Goal: Task Accomplishment & Management: Use online tool/utility

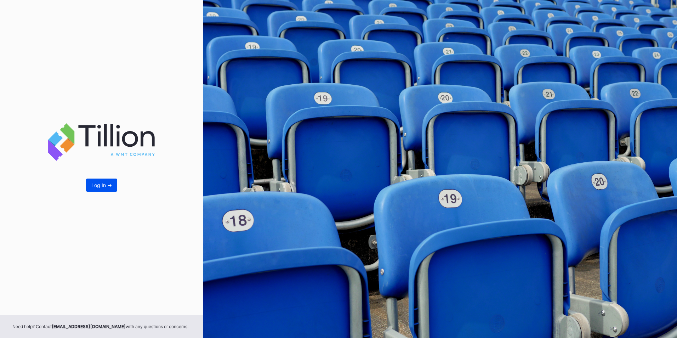
click at [101, 188] on div "Log In ->" at bounding box center [101, 185] width 21 height 6
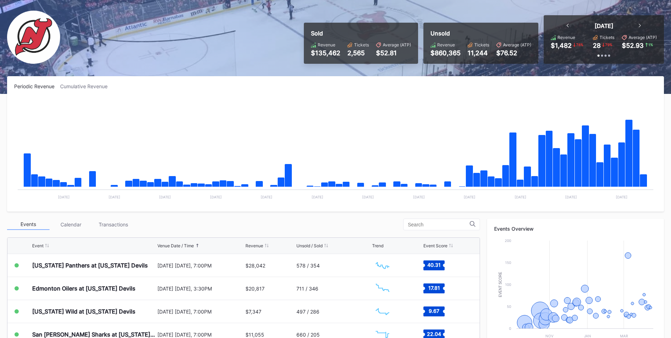
scroll to position [40, 0]
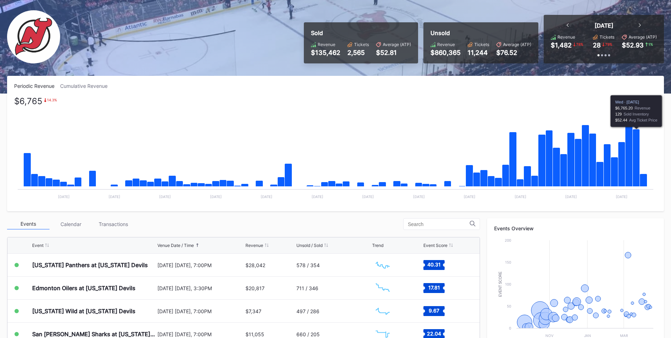
click at [637, 136] on icon "Chart title" at bounding box center [636, 157] width 7 height 57
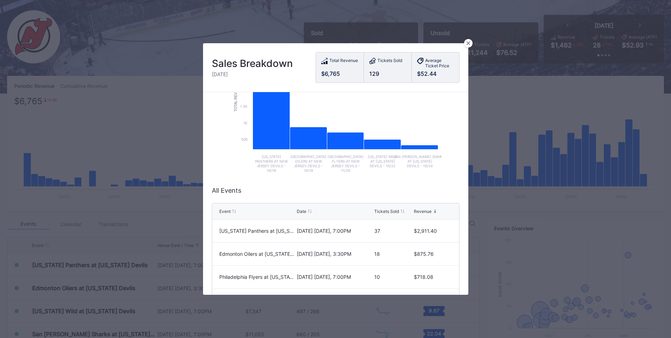
scroll to position [78, 0]
click at [467, 43] on icon at bounding box center [469, 43] width 4 height 4
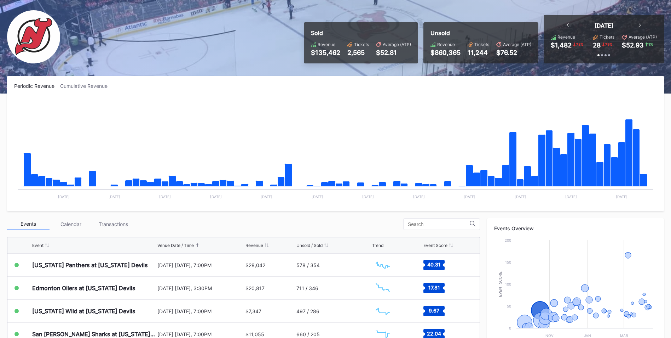
click at [124, 220] on div "Transactions" at bounding box center [113, 223] width 42 height 11
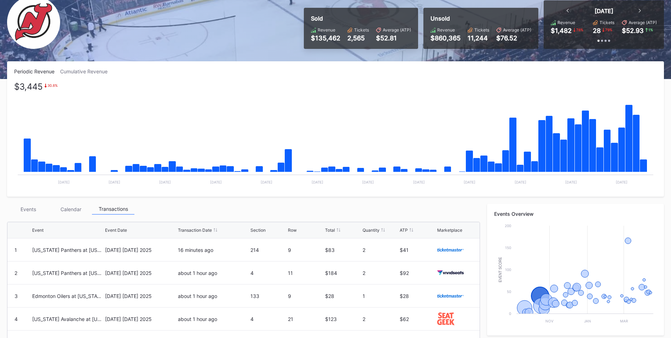
scroll to position [54, 0]
drag, startPoint x: 30, startPoint y: 208, endPoint x: 115, endPoint y: 140, distance: 109.3
click at [30, 208] on div "Events" at bounding box center [28, 209] width 42 height 11
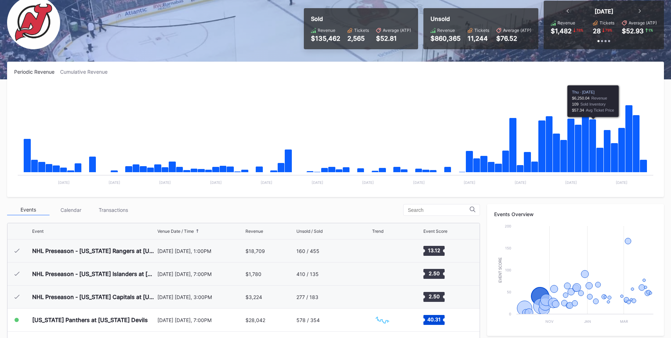
scroll to position [69, 0]
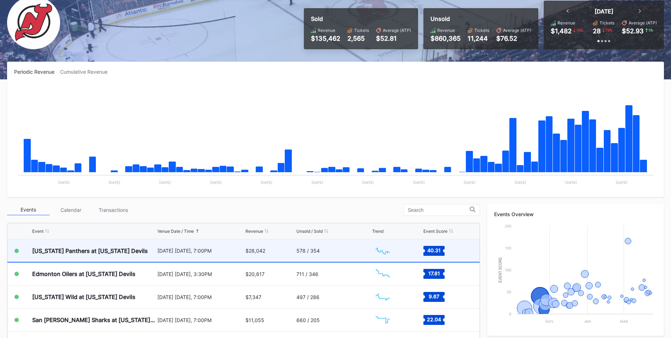
click at [311, 249] on div "578 / 354" at bounding box center [308, 250] width 23 height 6
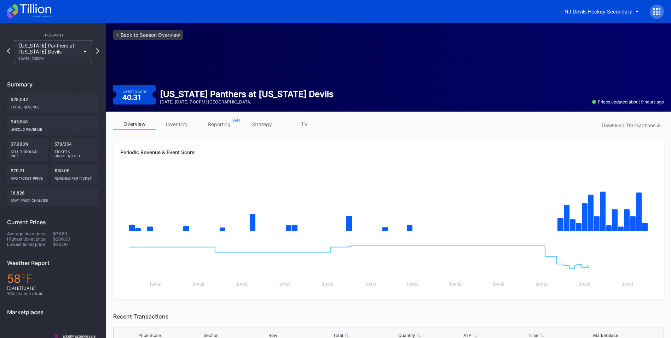
click at [183, 122] on link "inventory" at bounding box center [177, 124] width 42 height 11
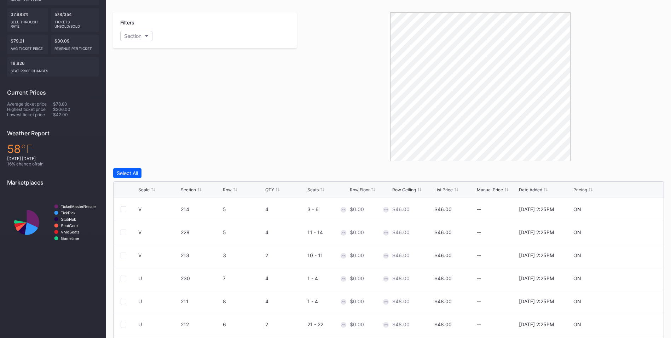
scroll to position [130, 0]
click at [444, 187] on div "List Price" at bounding box center [444, 188] width 18 height 5
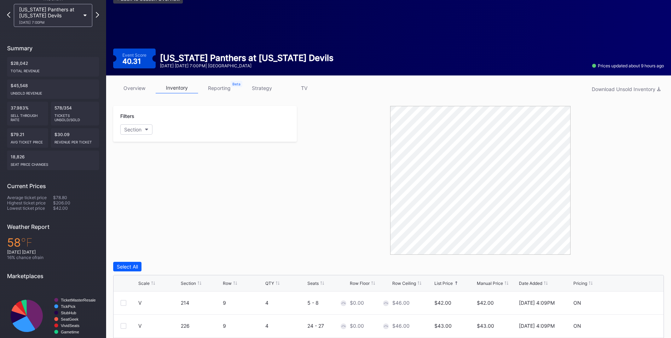
scroll to position [0, 0]
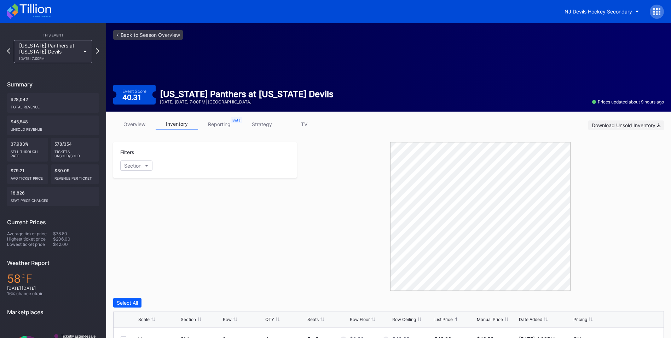
click at [623, 127] on div "Download Unsold Inventory" at bounding box center [626, 125] width 69 height 6
click at [337, 227] on div at bounding box center [480, 216] width 367 height 149
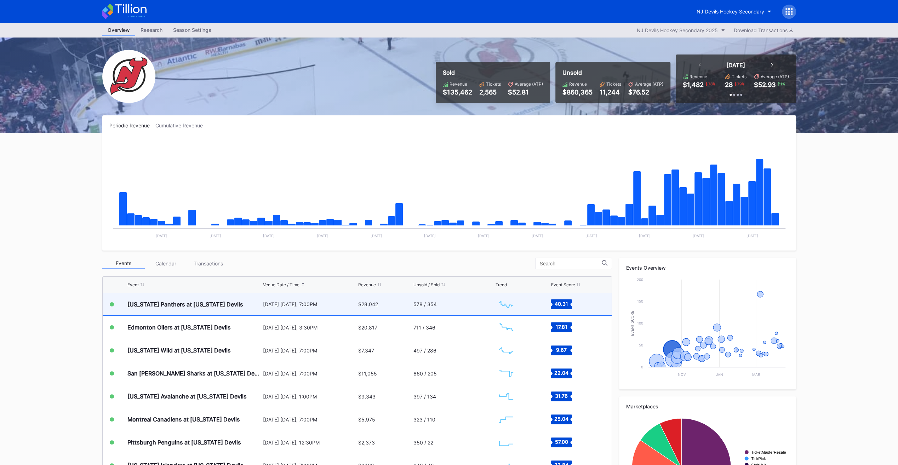
scroll to position [69, 0]
click at [246, 300] on div "[US_STATE] Panthers at [US_STATE] Devils" at bounding box center [194, 304] width 134 height 22
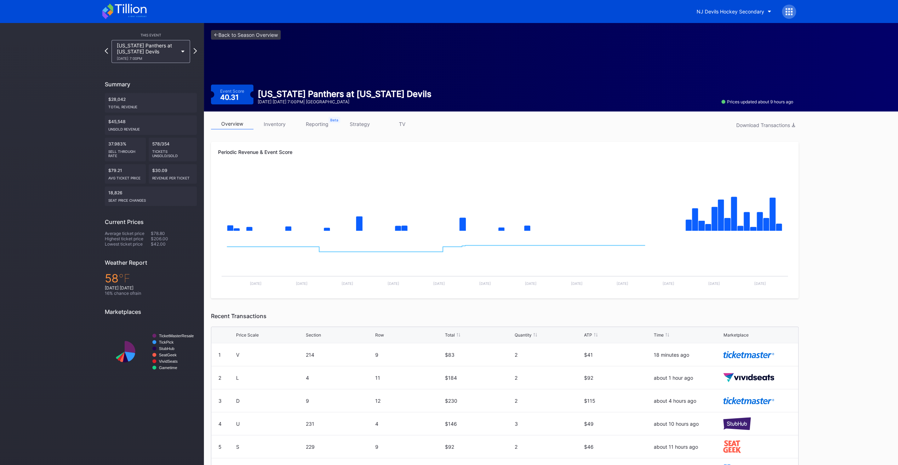
click at [280, 124] on link "inventory" at bounding box center [274, 124] width 42 height 11
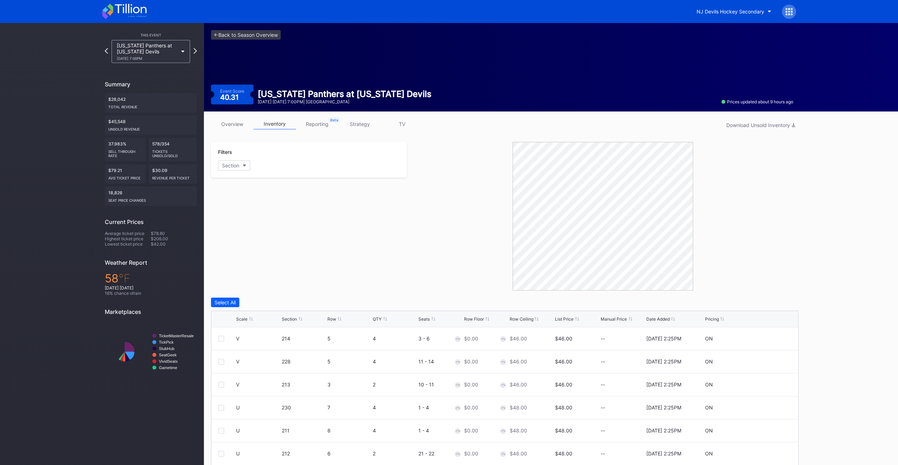
scroll to position [13, 0]
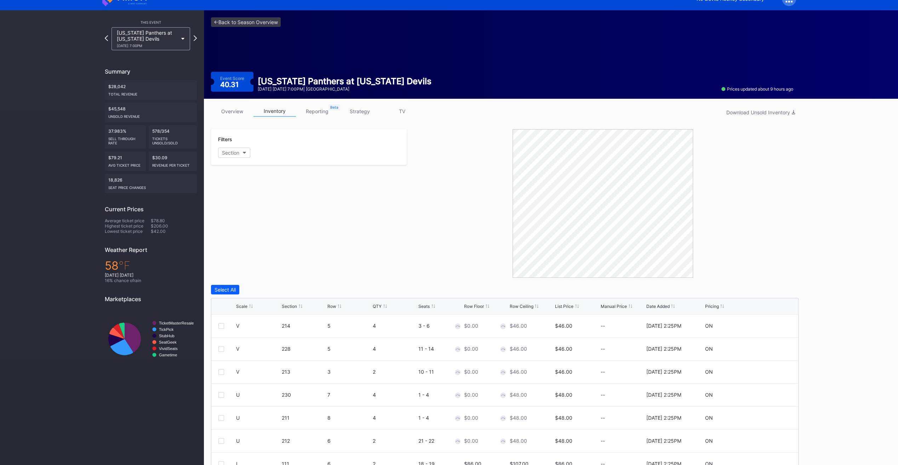
click at [245, 308] on div "Scale" at bounding box center [241, 306] width 11 height 5
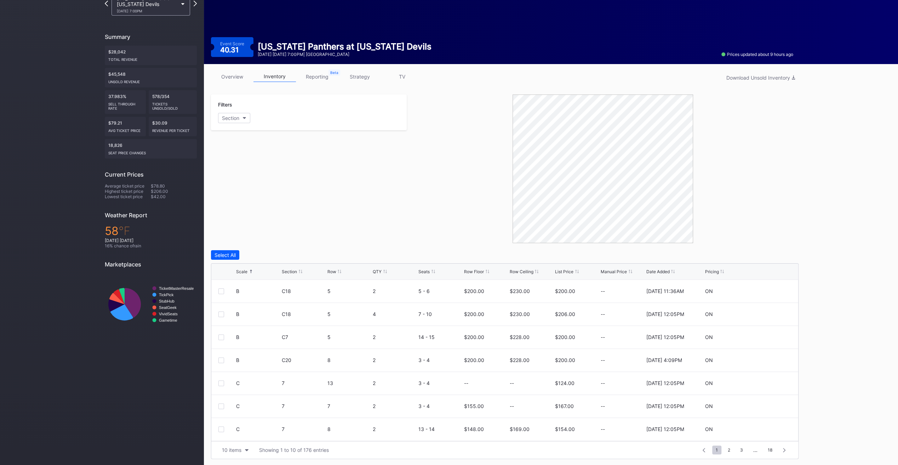
click at [236, 80] on link "overview" at bounding box center [232, 76] width 42 height 11
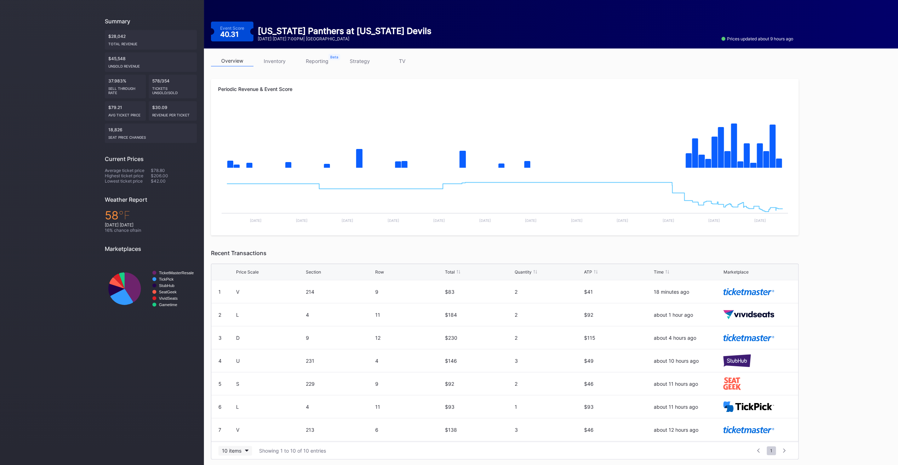
click at [229, 450] on div "10 items" at bounding box center [231, 451] width 19 height 6
click at [236, 429] on div "200 items" at bounding box center [235, 432] width 23 height 6
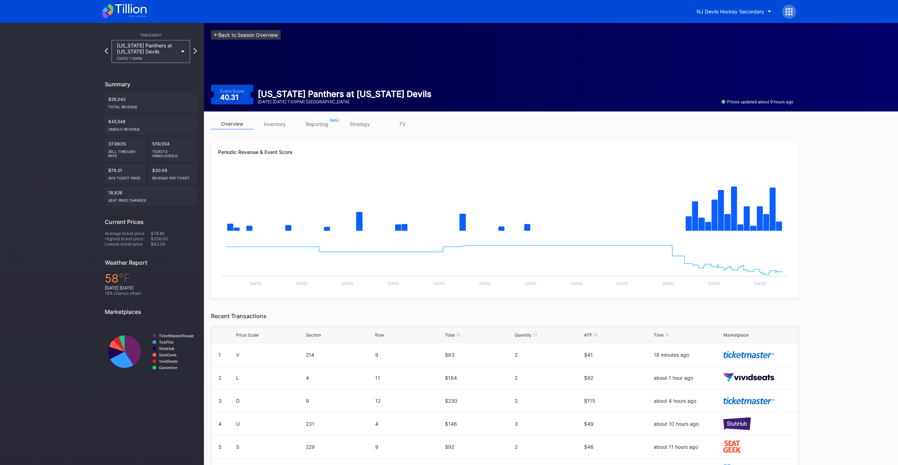
click at [257, 35] on link "<- Back to Season Overview" at bounding box center [246, 35] width 70 height 10
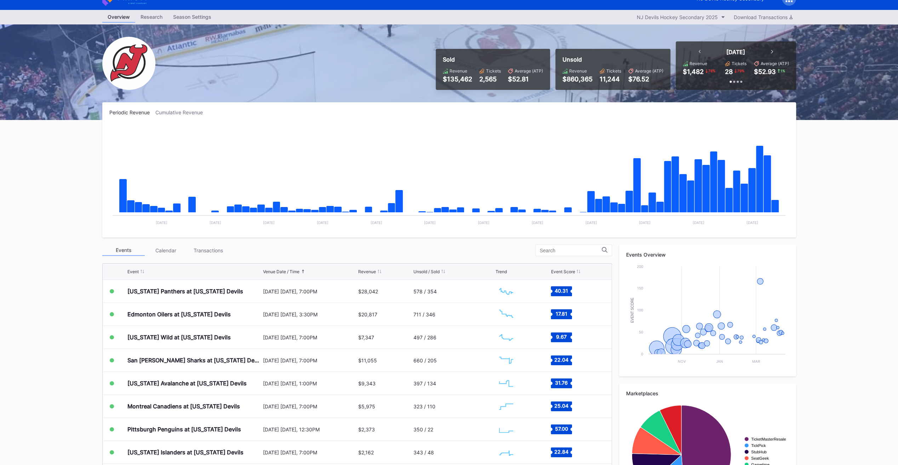
scroll to position [13, 0]
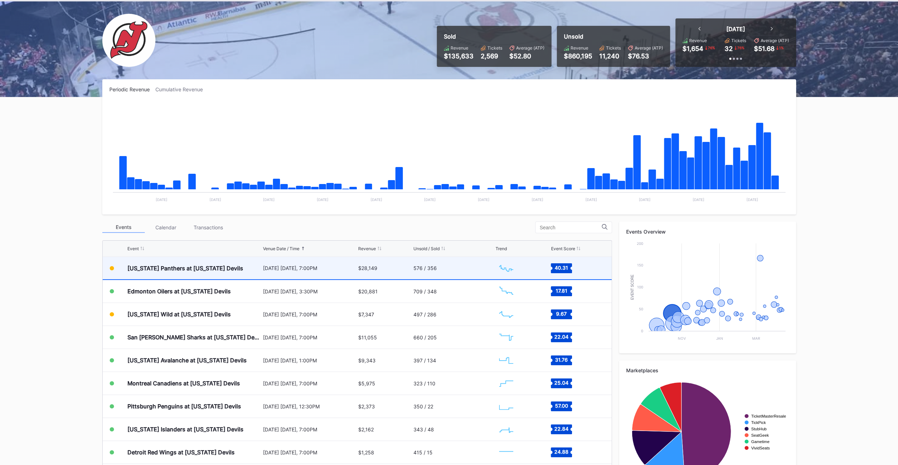
scroll to position [69, 0]
click at [206, 272] on div "[US_STATE] Panthers at [US_STATE] Devils" at bounding box center [194, 268] width 134 height 22
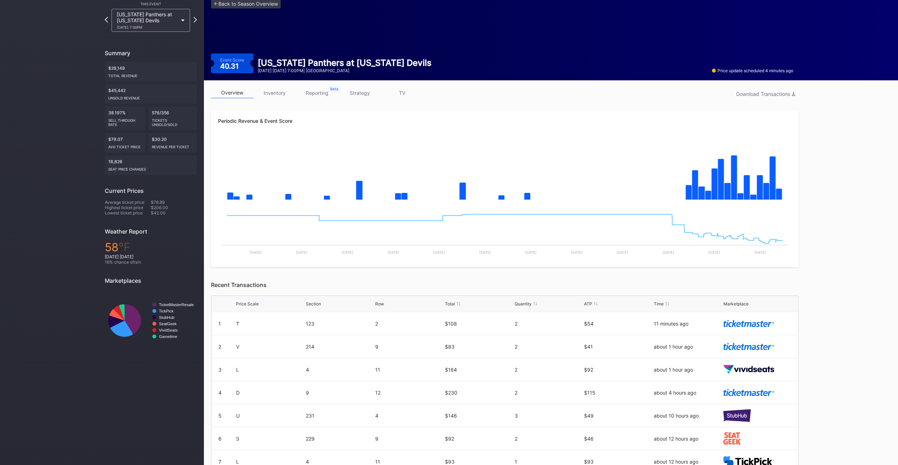
scroll to position [30, 0]
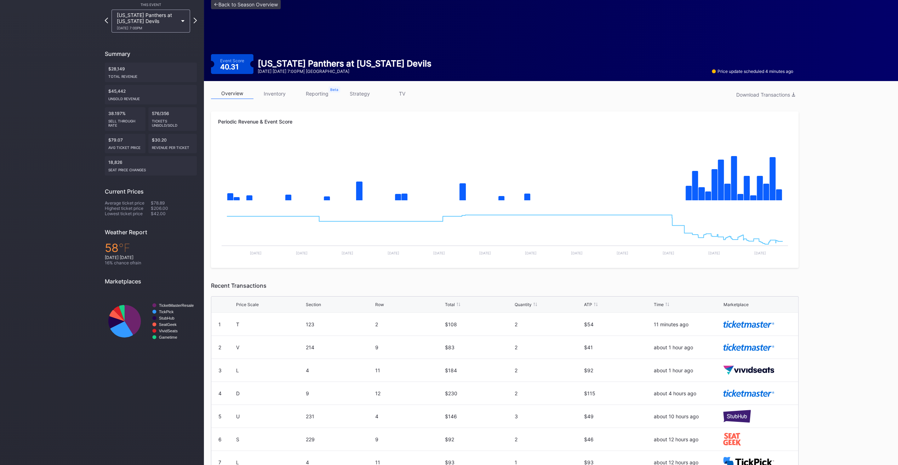
click at [275, 97] on link "inventory" at bounding box center [274, 93] width 42 height 11
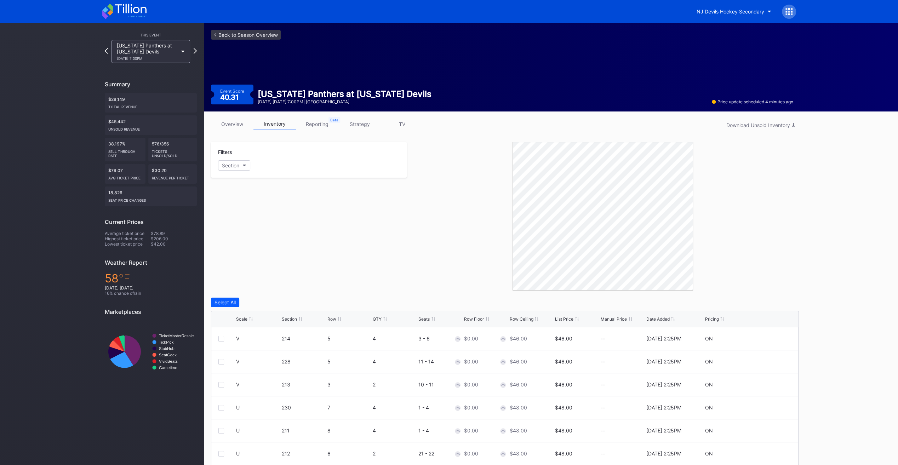
scroll to position [47, 0]
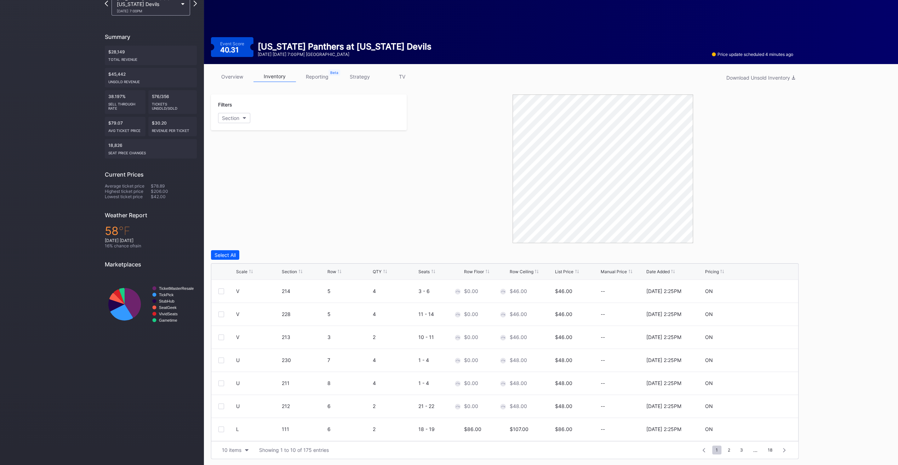
click at [553, 272] on div "Scale Section Row QTY Seats Row Floor Row Ceiling List Price Manual Price Date …" at bounding box center [504, 272] width 587 height 16
click at [556, 271] on div "List Price" at bounding box center [564, 271] width 18 height 5
click at [239, 79] on link "overview" at bounding box center [232, 76] width 42 height 11
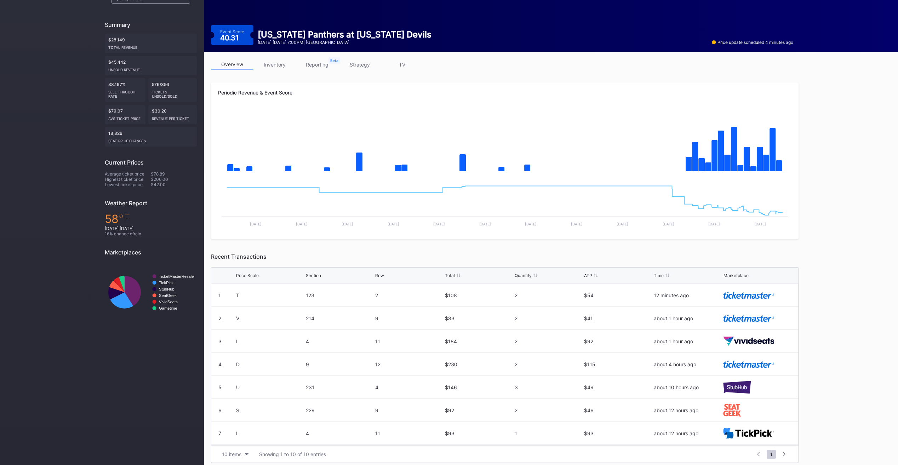
scroll to position [60, 0]
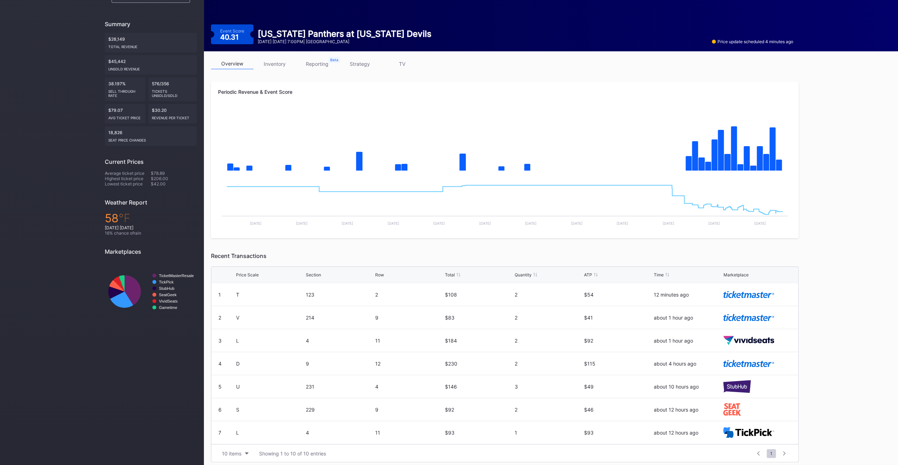
click at [276, 66] on link "inventory" at bounding box center [274, 63] width 42 height 11
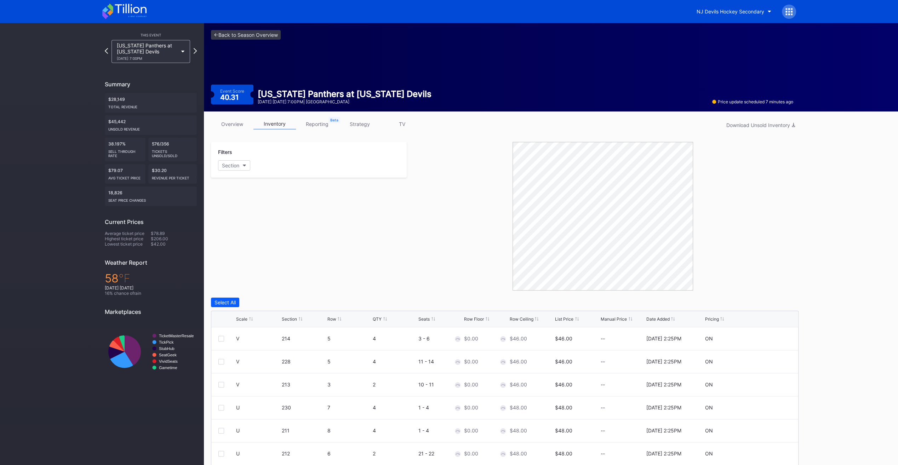
scroll to position [47, 0]
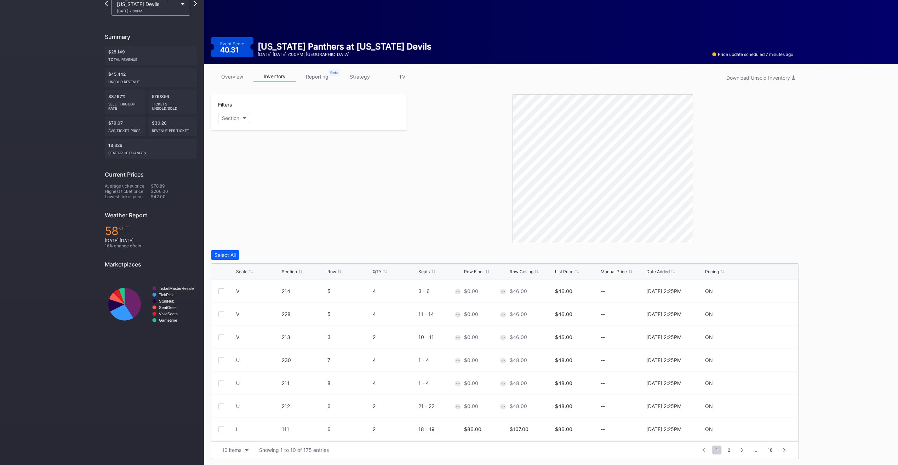
click at [290, 271] on div "Section" at bounding box center [289, 271] width 15 height 5
click at [737, 448] on span "3" at bounding box center [741, 450] width 10 height 9
click at [741, 449] on span "5" at bounding box center [742, 450] width 10 height 9
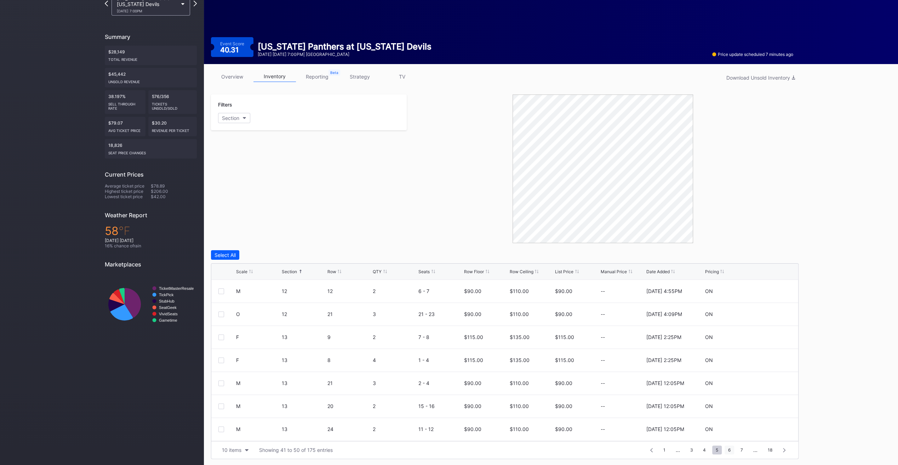
click at [730, 451] on span "6" at bounding box center [729, 450] width 10 height 9
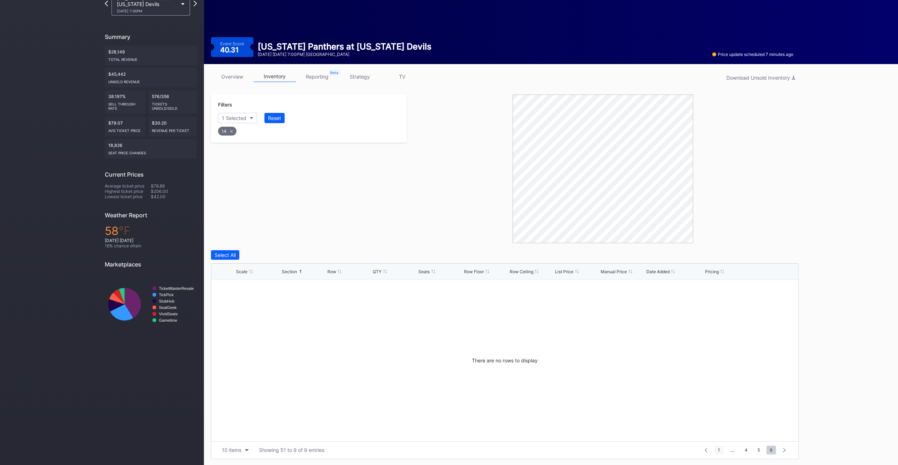
click at [721, 448] on span "1" at bounding box center [718, 450] width 9 height 9
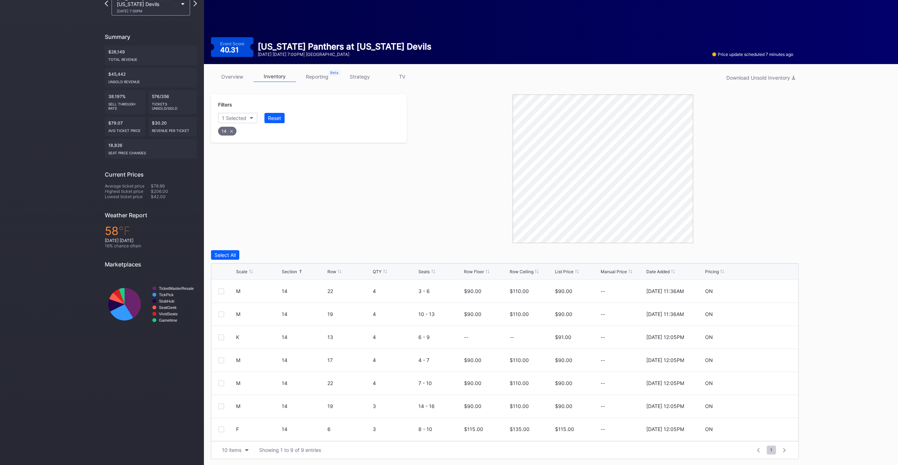
click at [336, 271] on div "Row" at bounding box center [349, 271] width 44 height 5
click at [271, 218] on div "Filters 1 Selected Reset 14" at bounding box center [309, 168] width 196 height 149
click at [283, 269] on div "Section" at bounding box center [289, 271] width 15 height 5
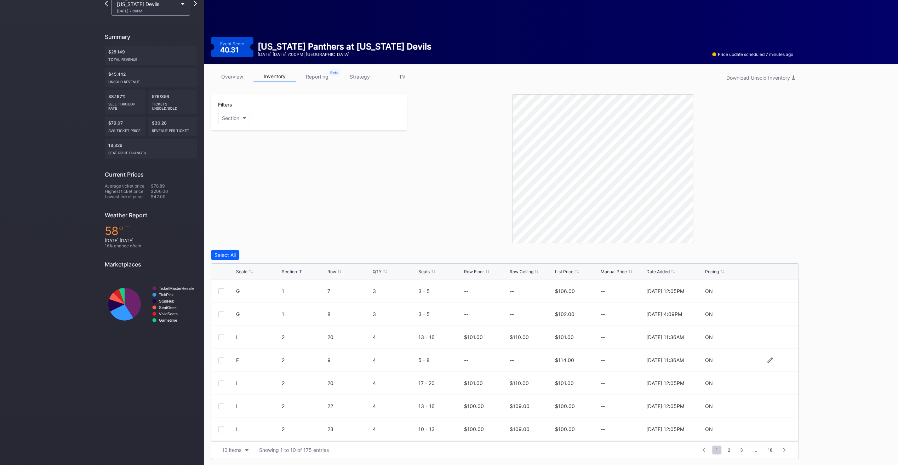
scroll to position [69, 0]
click at [730, 449] on span "2" at bounding box center [729, 450] width 10 height 9
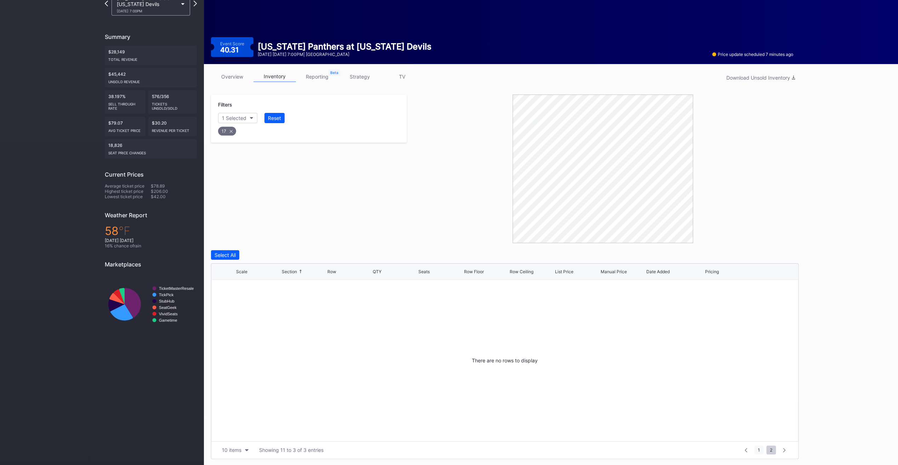
click at [760, 451] on span "1" at bounding box center [758, 450] width 9 height 9
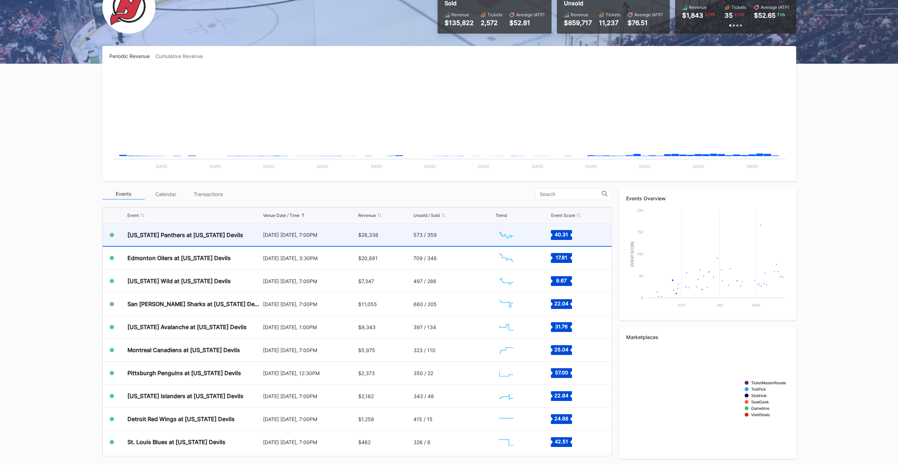
scroll to position [69, 0]
click at [231, 236] on div "[US_STATE] Panthers at [US_STATE] Devils" at bounding box center [194, 235] width 134 height 22
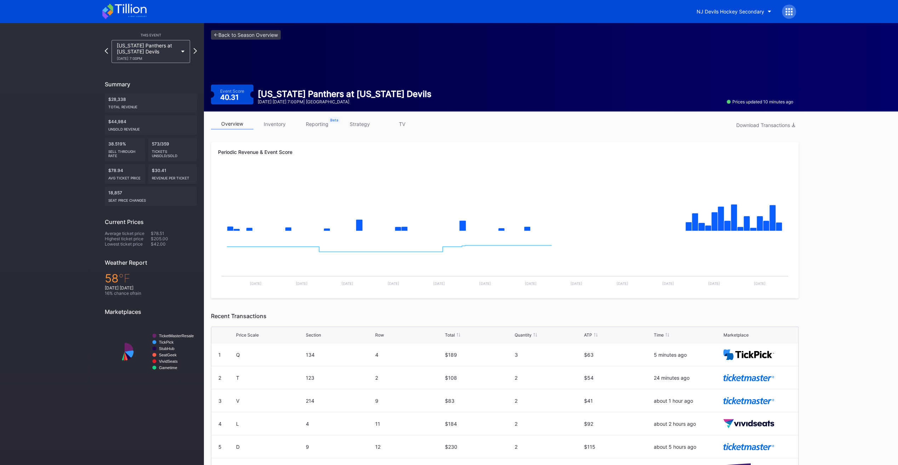
click at [273, 121] on link "inventory" at bounding box center [274, 124] width 42 height 11
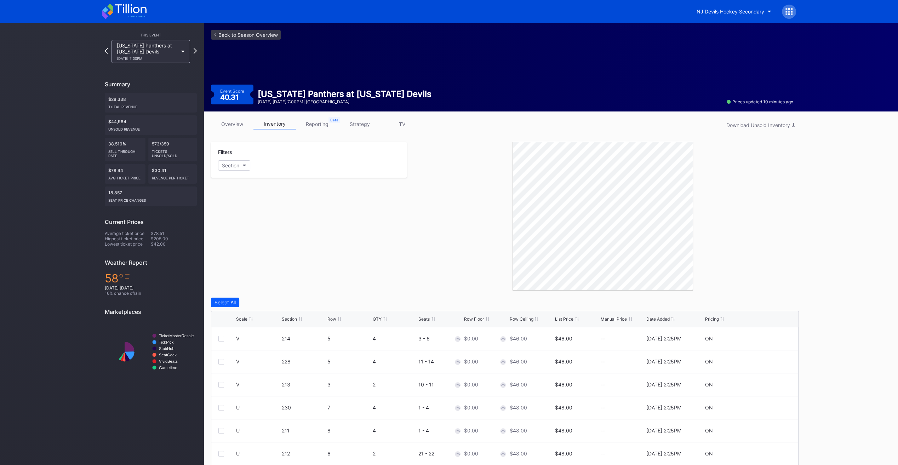
scroll to position [47, 0]
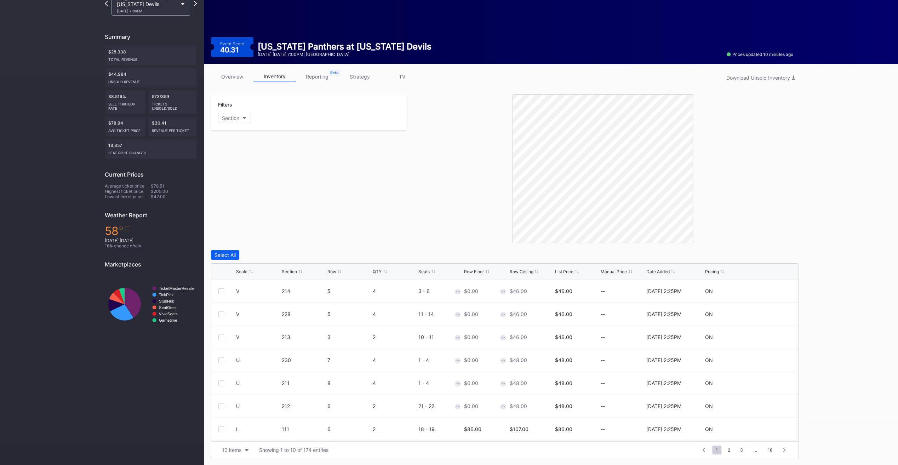
click at [565, 271] on div "List Price" at bounding box center [564, 271] width 18 height 5
click at [243, 271] on div "Scale" at bounding box center [241, 271] width 11 height 5
click at [473, 270] on div "Row Floor" at bounding box center [474, 271] width 20 height 5
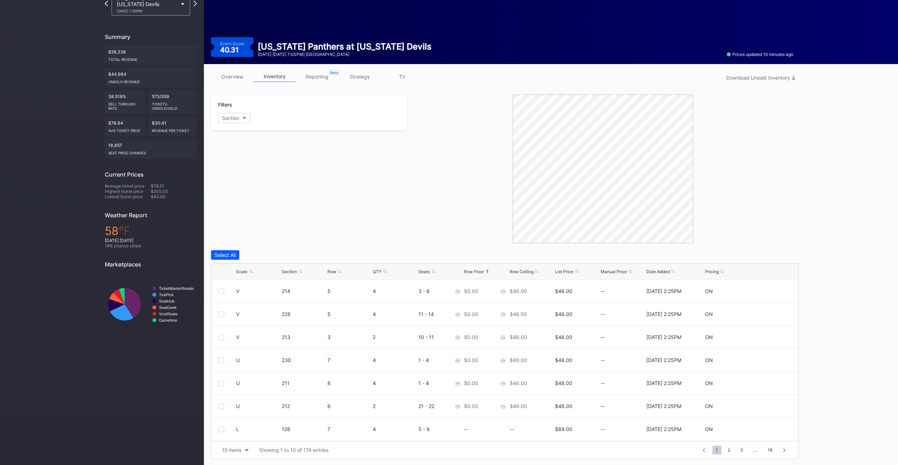
click at [472, 270] on div "Row Floor" at bounding box center [474, 271] width 20 height 5
click at [560, 272] on div "List Price" at bounding box center [564, 271] width 18 height 5
click at [293, 270] on div "Section" at bounding box center [289, 271] width 15 height 5
click at [655, 253] on div "Select All" at bounding box center [504, 255] width 587 height 10
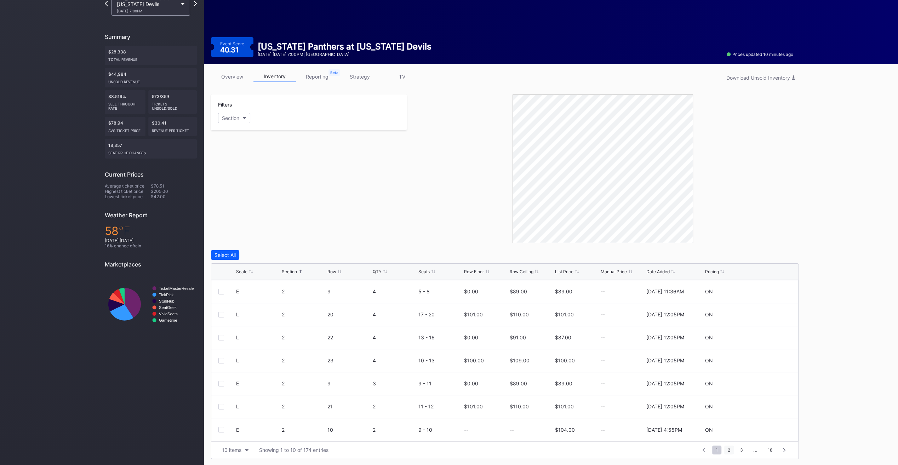
click at [729, 450] on span "2" at bounding box center [729, 450] width 10 height 9
click at [730, 450] on span "3" at bounding box center [729, 450] width 10 height 9
click at [733, 449] on span "4" at bounding box center [729, 450] width 10 height 9
click at [730, 449] on span "5" at bounding box center [729, 450] width 10 height 9
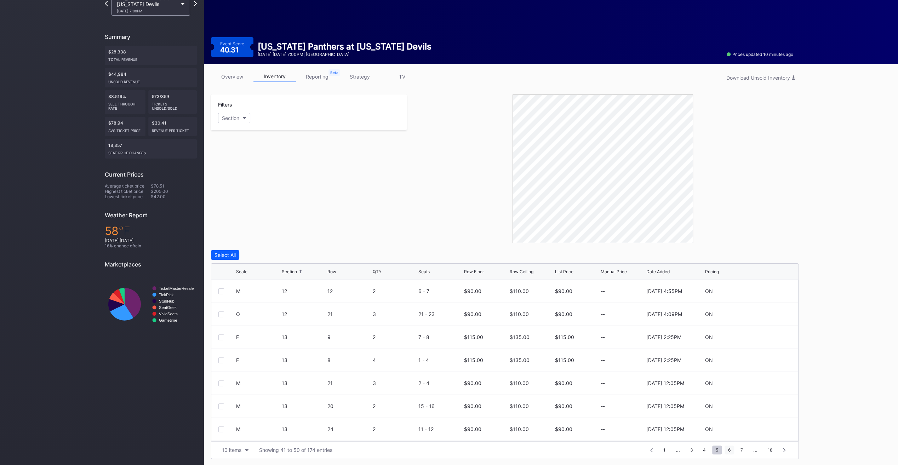
click at [729, 449] on span "6" at bounding box center [729, 450] width 10 height 9
click at [733, 449] on span "7" at bounding box center [729, 450] width 10 height 9
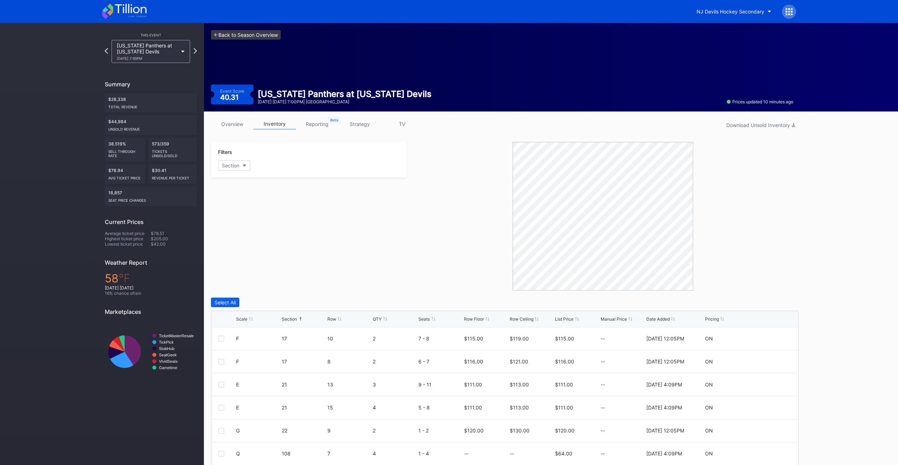
click at [272, 33] on link "<- Back to Season Overview" at bounding box center [246, 35] width 70 height 10
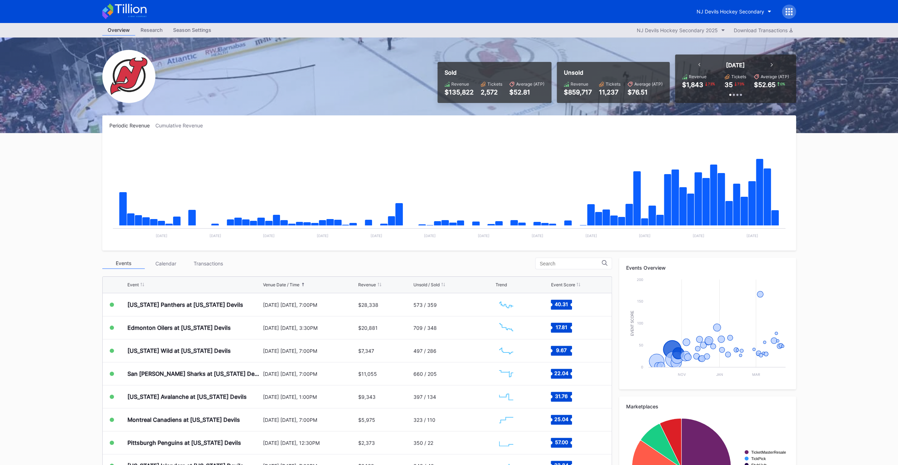
scroll to position [69, 0]
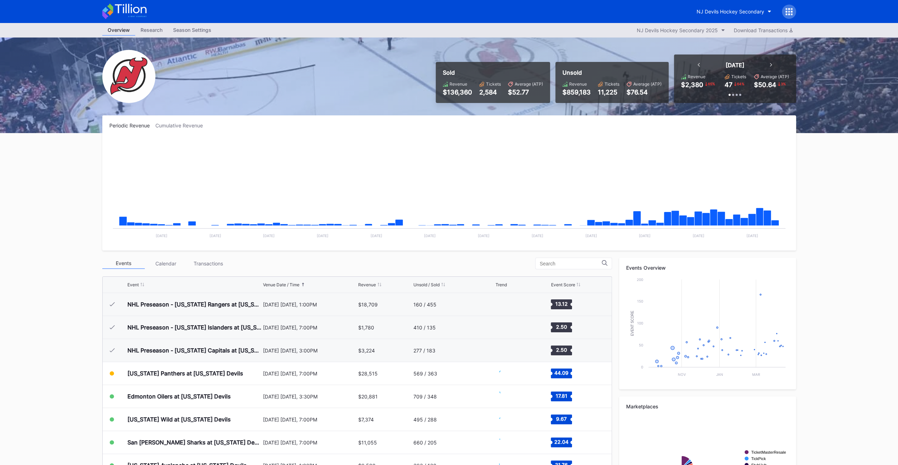
scroll to position [69, 0]
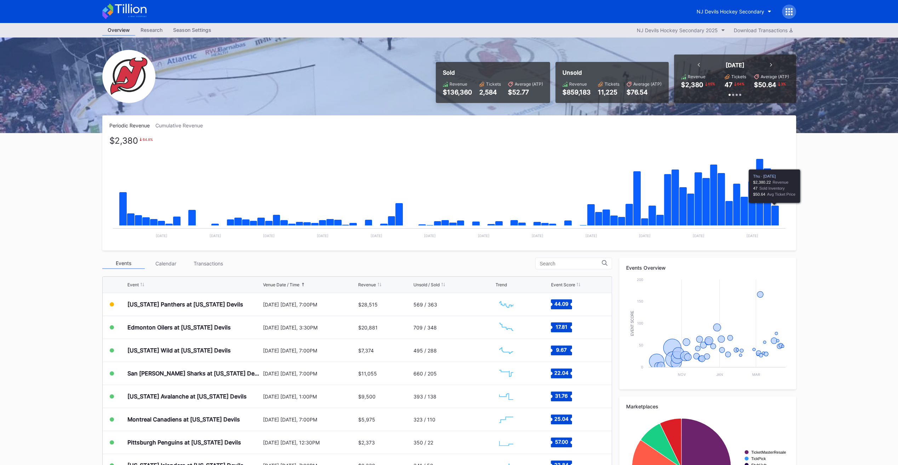
click at [774, 213] on icon "Chart title" at bounding box center [775, 216] width 8 height 20
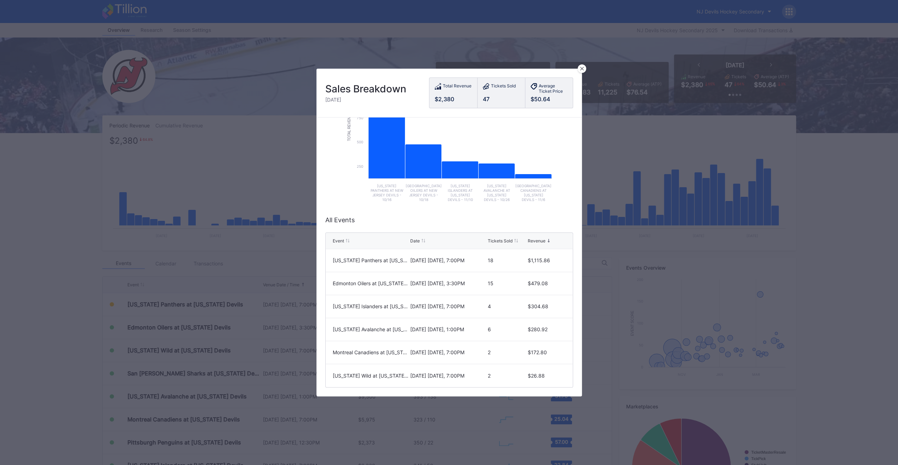
scroll to position [74, 0]
click at [585, 71] on div at bounding box center [582, 68] width 8 height 8
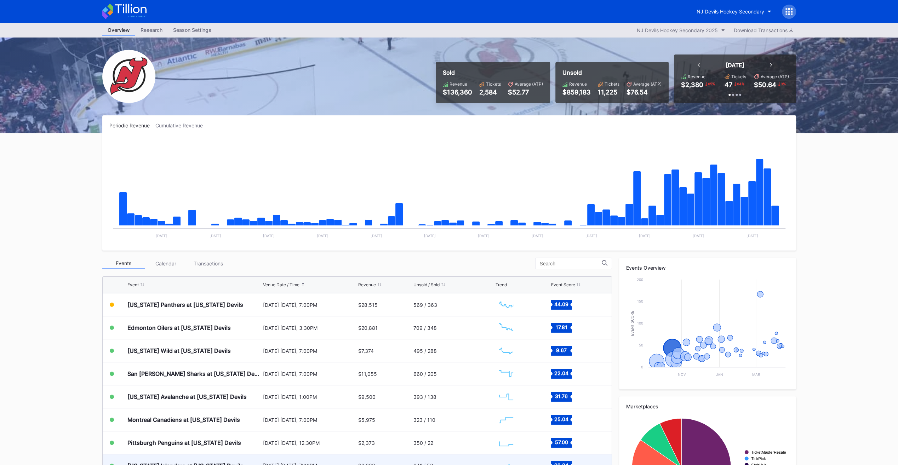
scroll to position [69, 0]
